Goal: Obtain resource: Download file/media

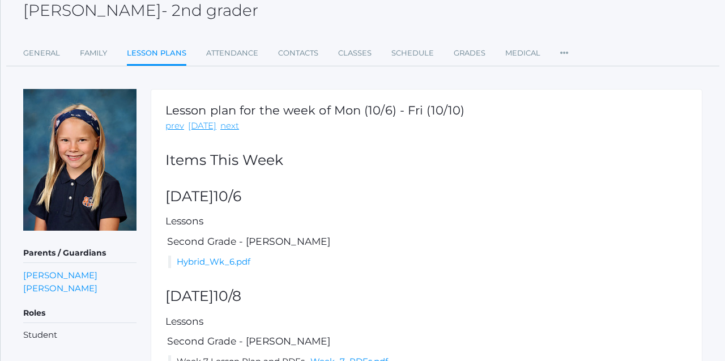
scroll to position [70, 0]
click at [242, 261] on link "Hybrid_Wk_6.pdf" at bounding box center [214, 261] width 74 height 11
click at [203, 266] on link "Hybrid_Wk_6.pdf" at bounding box center [214, 261] width 74 height 11
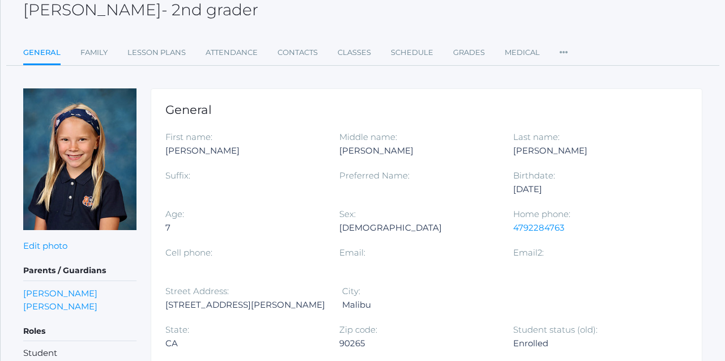
scroll to position [0, 0]
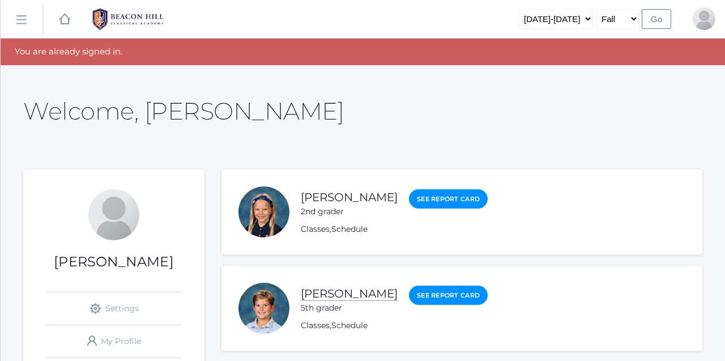
click at [329, 293] on link "[PERSON_NAME]" at bounding box center [349, 294] width 97 height 14
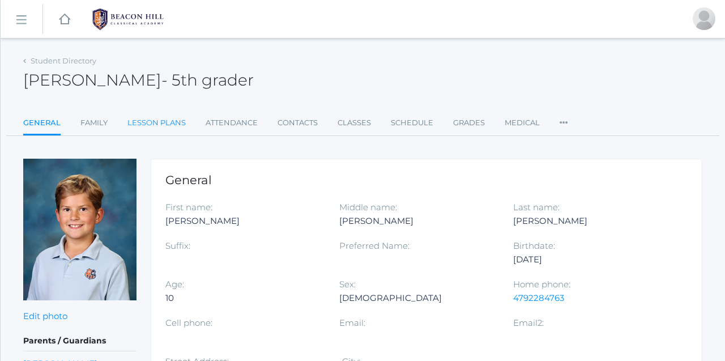
click at [164, 125] on link "Lesson Plans" at bounding box center [156, 123] width 58 height 23
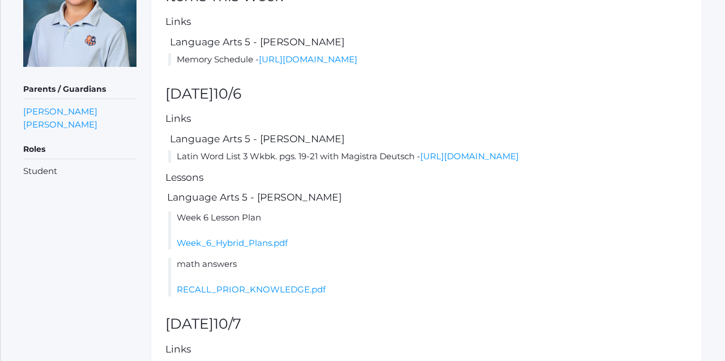
scroll to position [233, 0]
click at [253, 249] on link "Week_6_Hybrid_Plans.pdf" at bounding box center [232, 243] width 111 height 11
